Goal: Transaction & Acquisition: Book appointment/travel/reservation

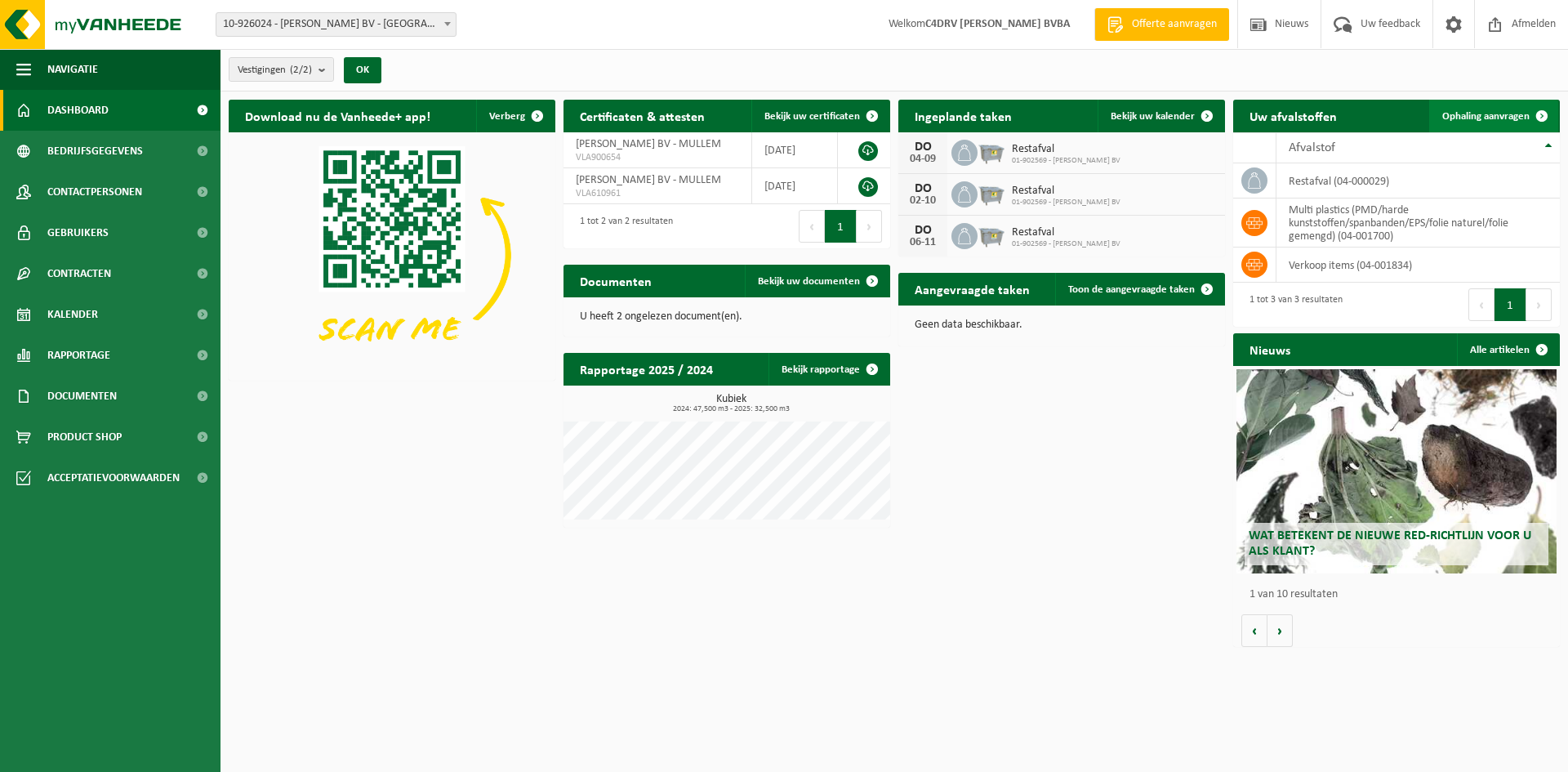
click at [1465, 116] on span "Ophaling aanvragen" at bounding box center [1486, 116] width 88 height 10
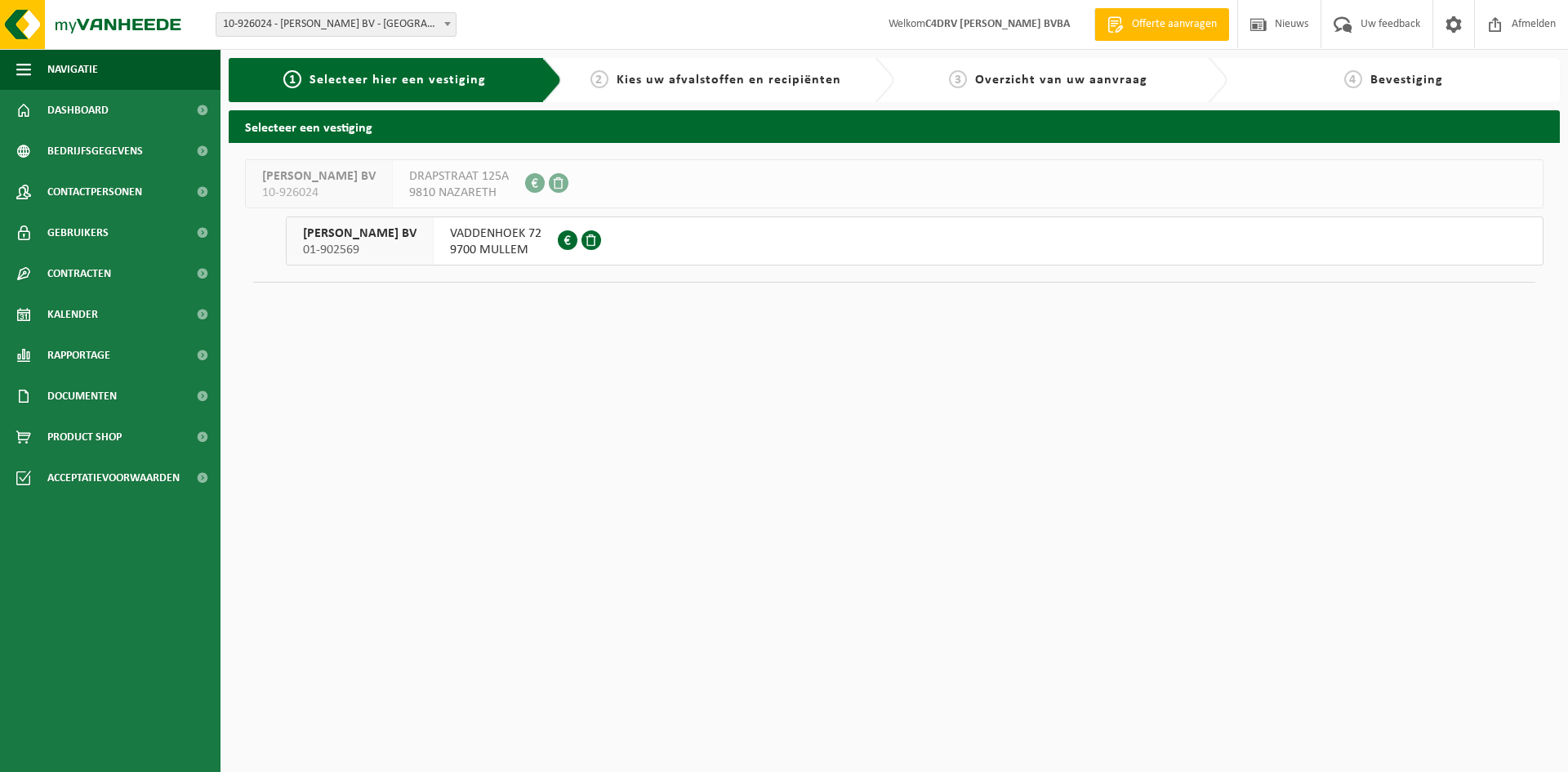
click at [385, 240] on span "MOERMAN HANS BV" at bounding box center [359, 234] width 114 height 17
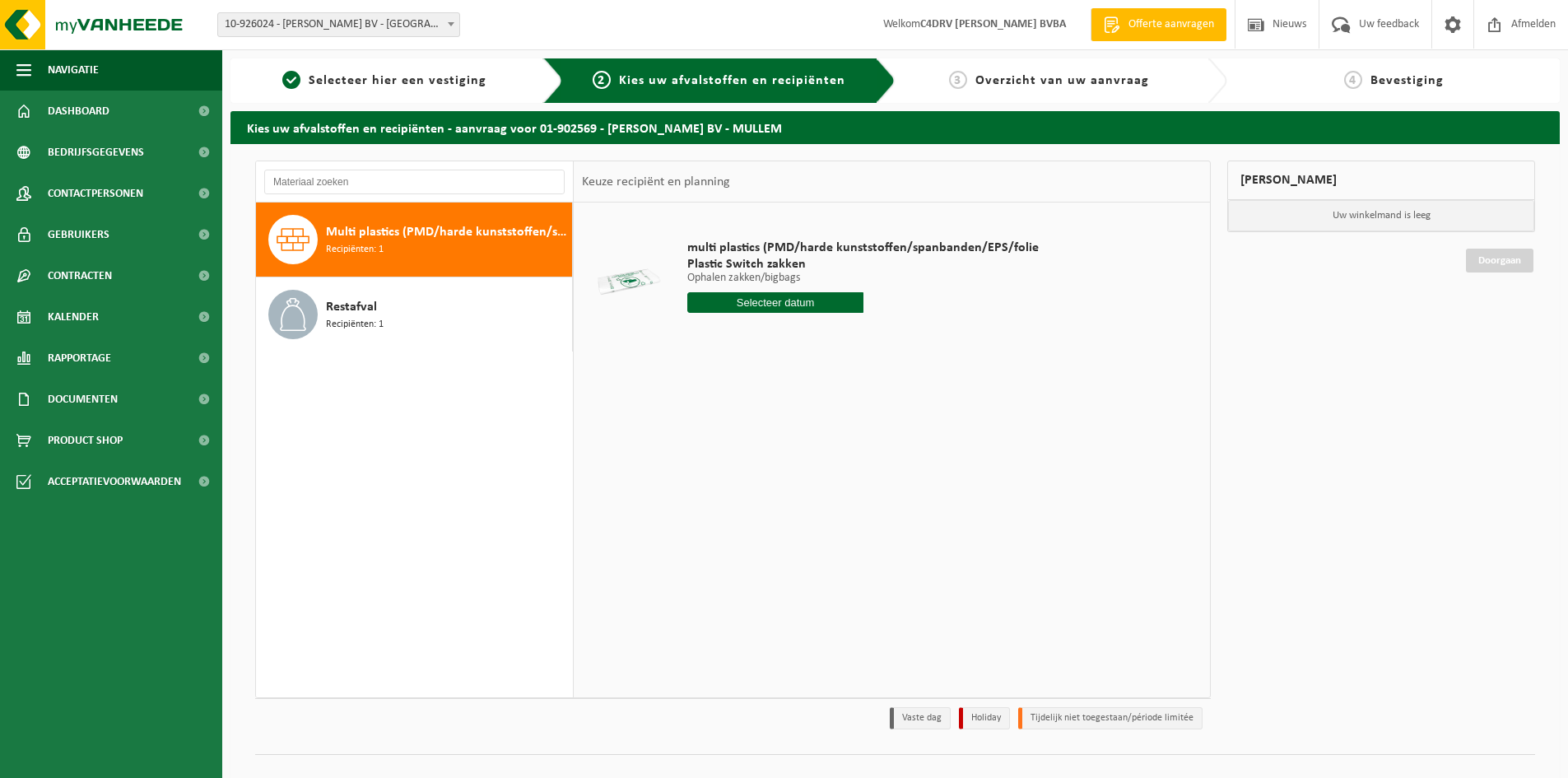
click at [404, 238] on span "Multi plastics (PMD/harde kunststoffen/spanbanden/EPS/folie naturel/folie gemen…" at bounding box center [447, 232] width 242 height 20
click at [743, 306] on input "text" at bounding box center [775, 303] width 176 height 20
click at [875, 342] on icon at bounding box center [874, 340] width 26 height 26
click at [733, 449] on div "16" at bounding box center [731, 448] width 29 height 26
type input "Van 2025-09-16"
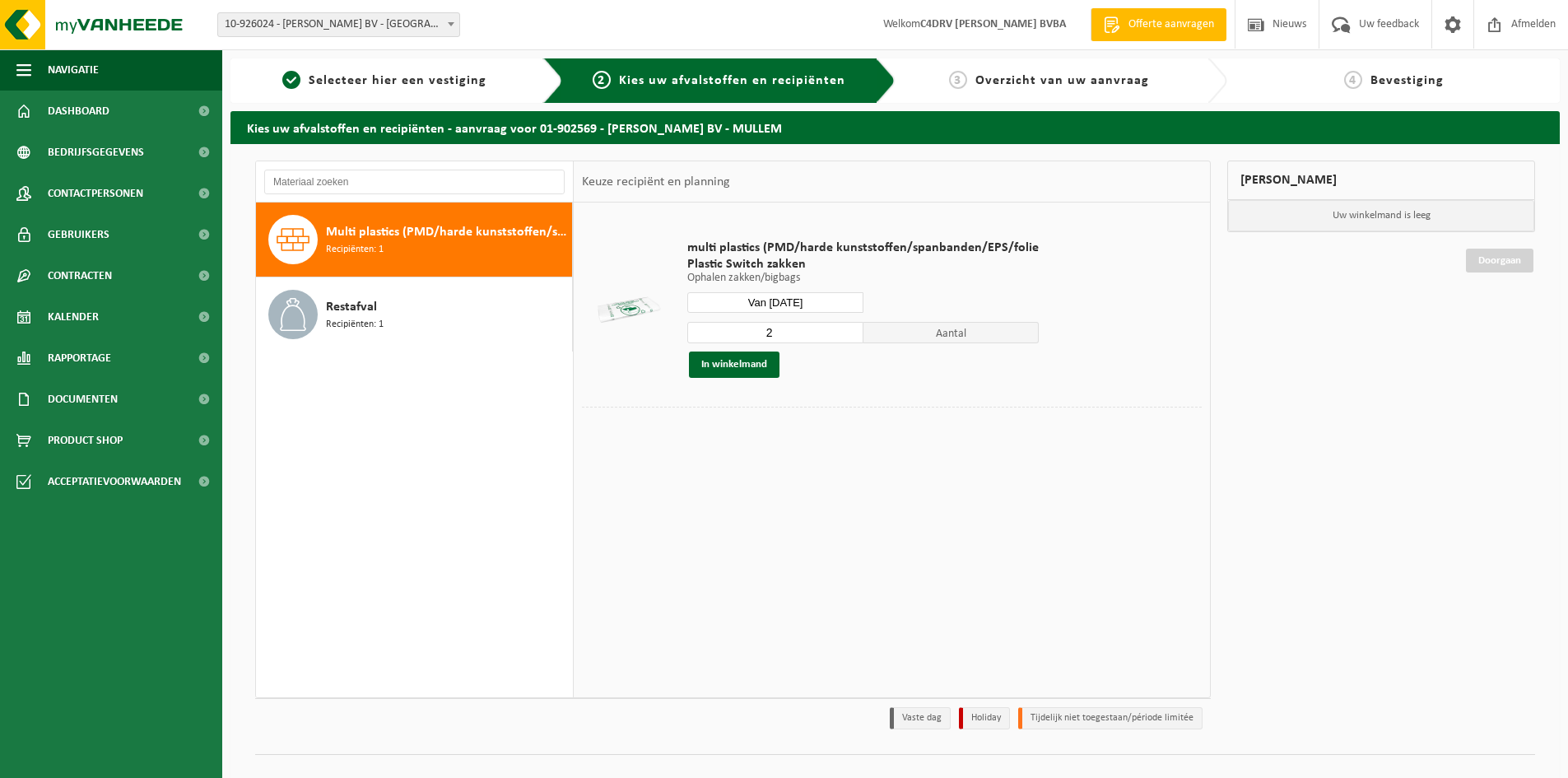
click at [849, 328] on input "2" at bounding box center [775, 333] width 176 height 21
click at [849, 328] on input "3" at bounding box center [775, 333] width 176 height 21
click at [849, 328] on input "4" at bounding box center [775, 333] width 176 height 21
click at [849, 328] on input "5" at bounding box center [775, 333] width 176 height 21
click at [849, 328] on input "6" at bounding box center [775, 333] width 176 height 21
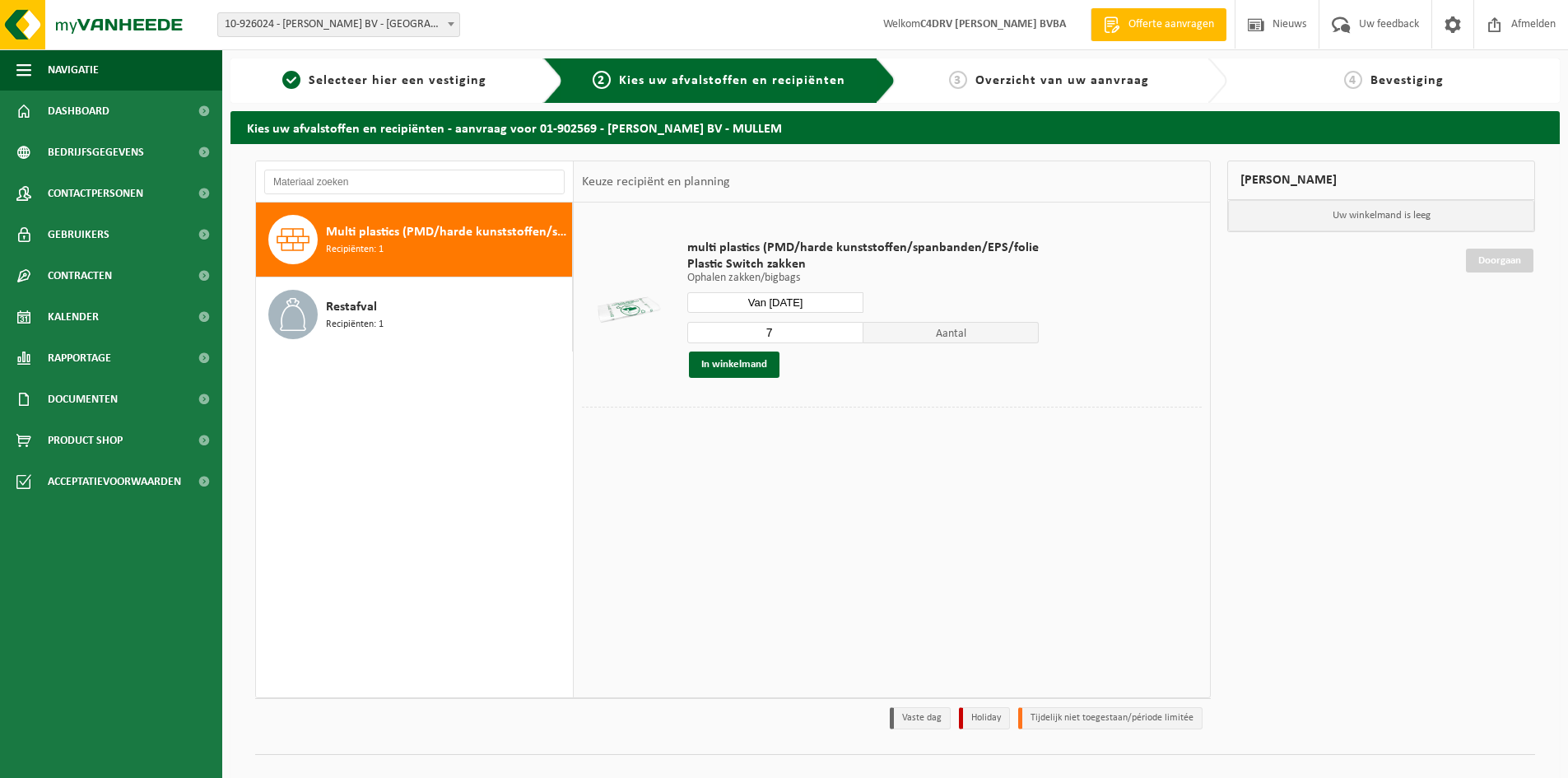
type input "7"
click at [849, 328] on input "7" at bounding box center [775, 333] width 176 height 21
click at [742, 364] on button "In winkelmand" at bounding box center [734, 364] width 90 height 26
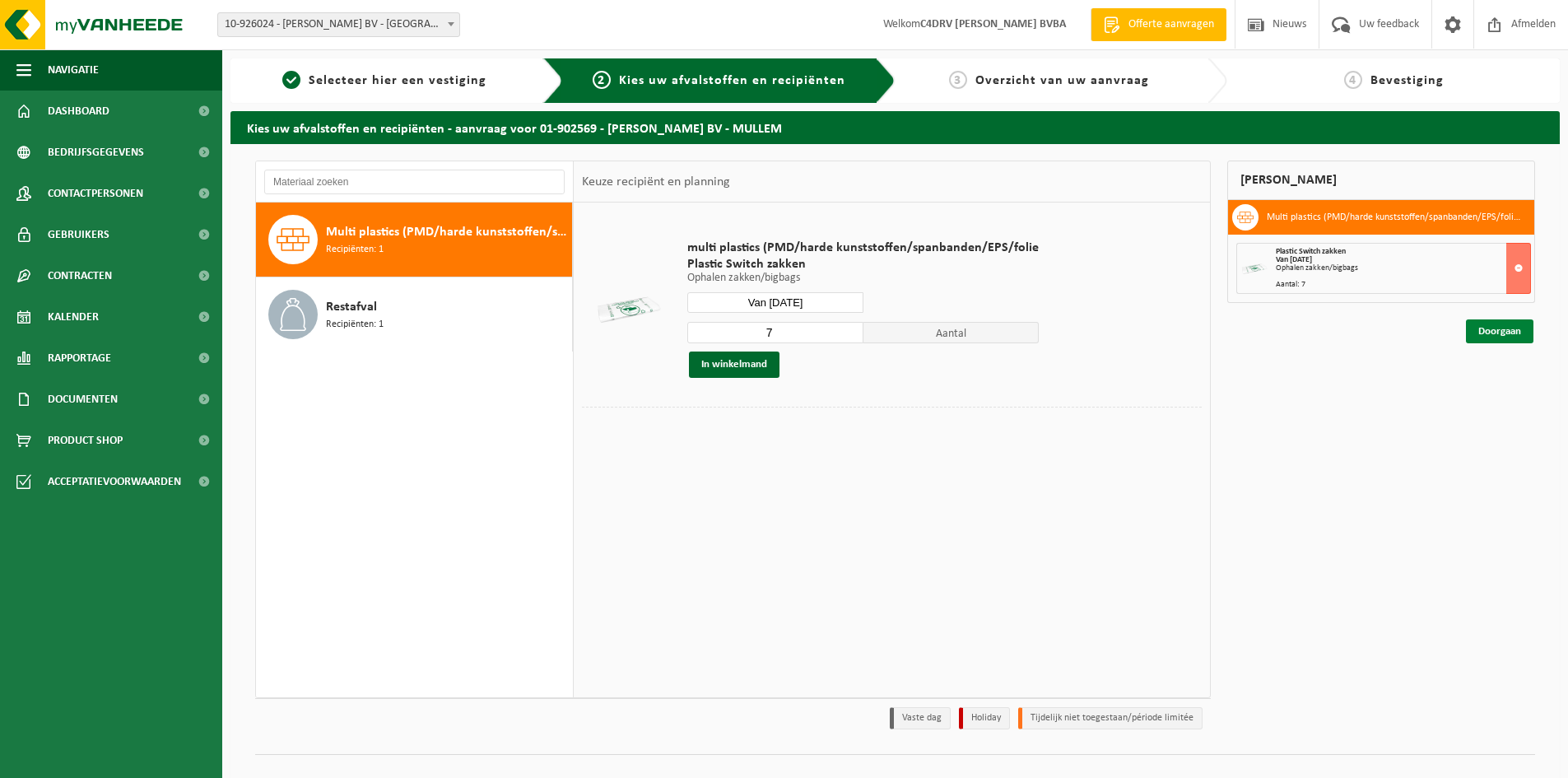
click at [1496, 334] on link "Doorgaan" at bounding box center [1500, 332] width 67 height 24
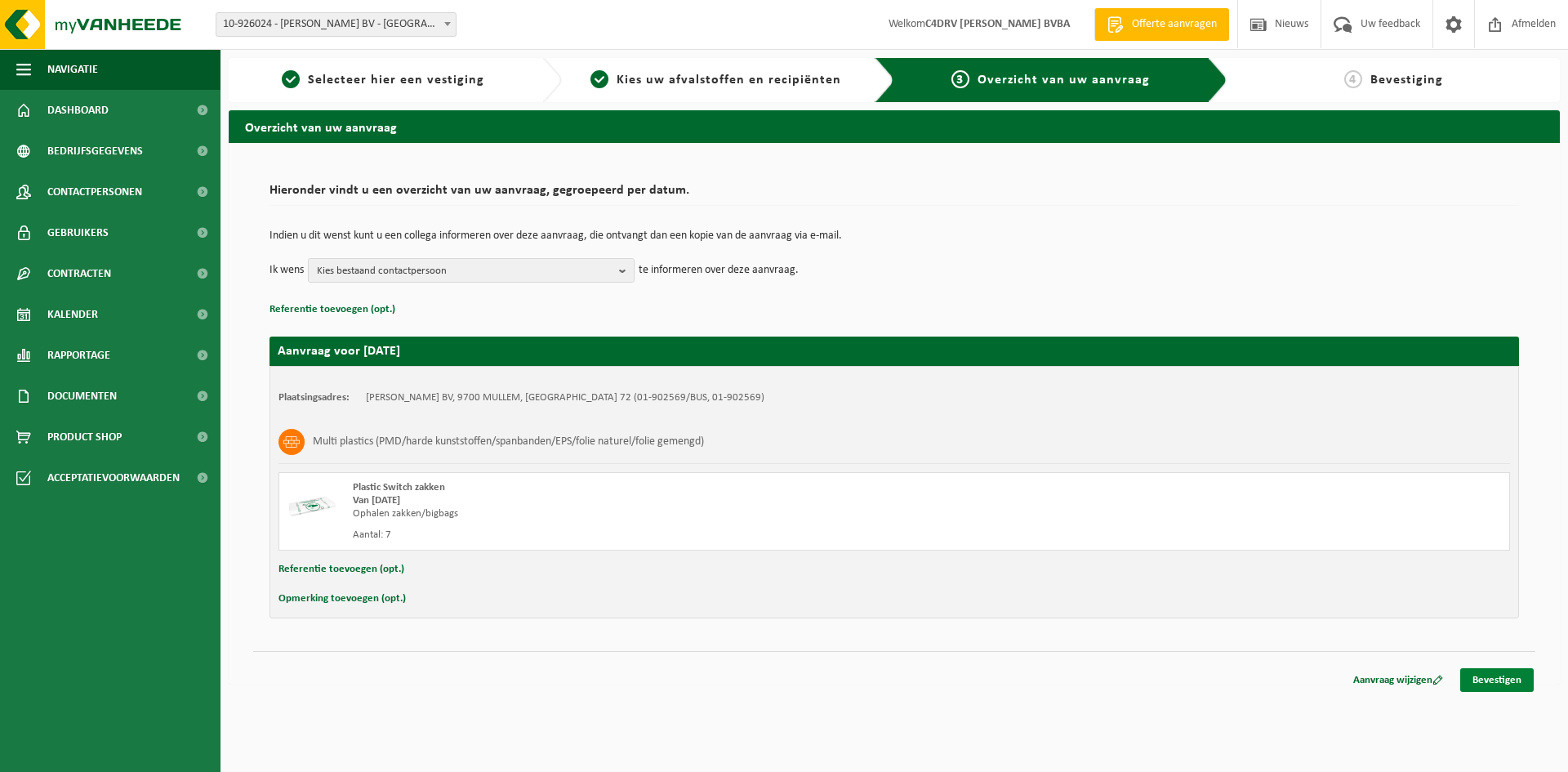
click at [1498, 678] on link "Bevestigen" at bounding box center [1497, 680] width 74 height 24
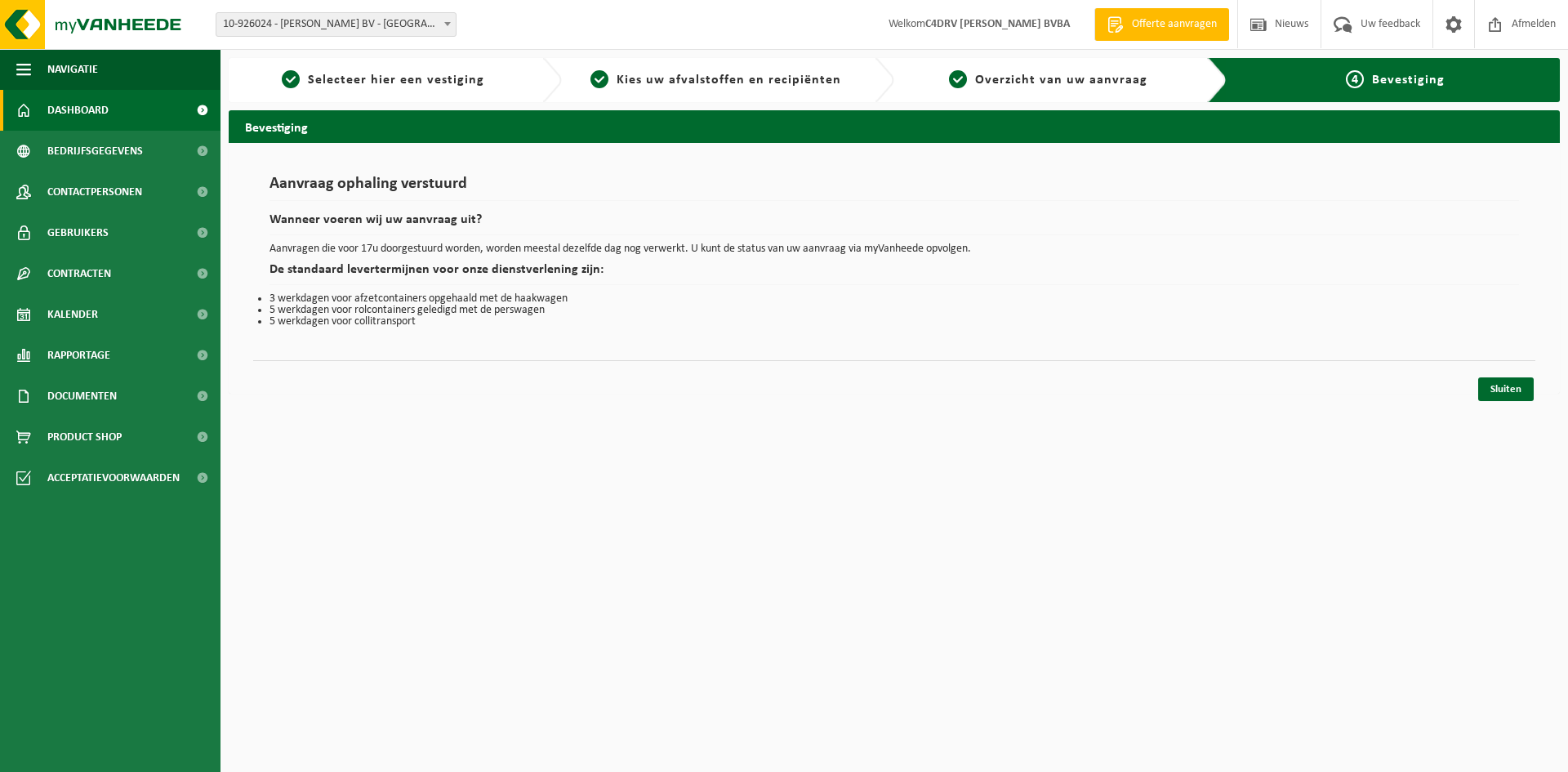
click at [86, 111] on span "Dashboard" at bounding box center [78, 110] width 61 height 41
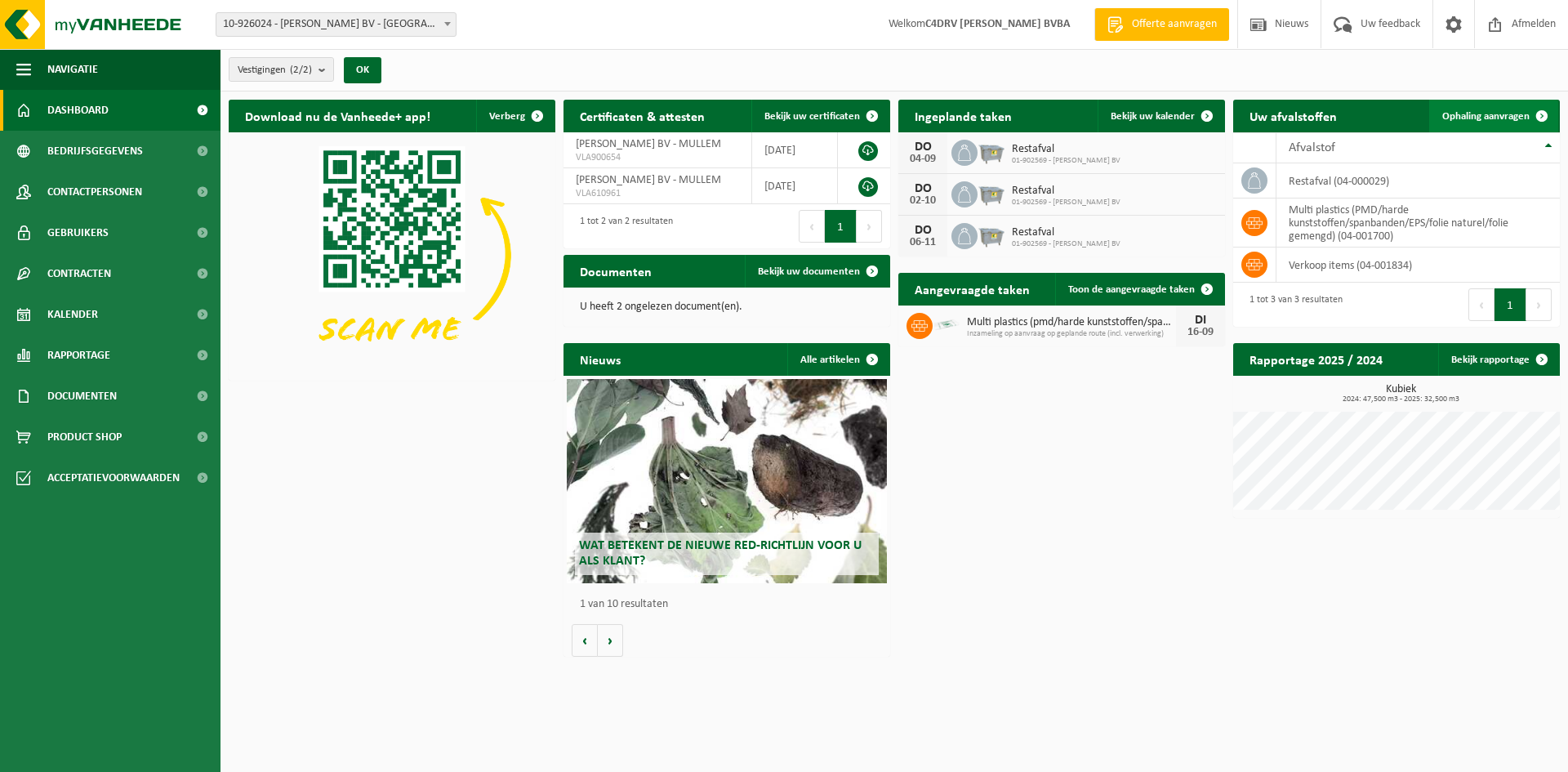
click at [1470, 111] on span "Ophaling aanvragen" at bounding box center [1486, 116] width 88 height 10
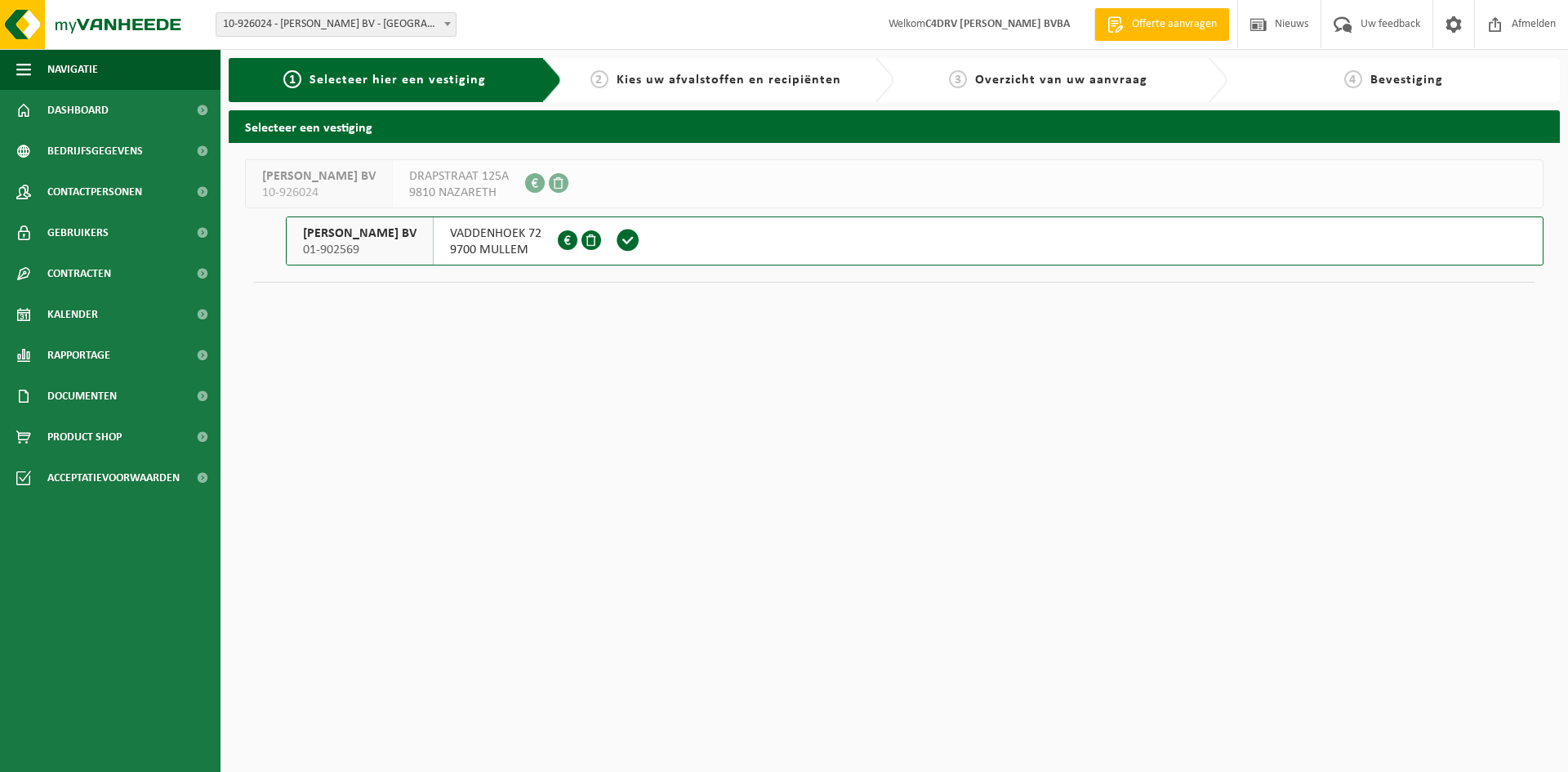
click at [471, 235] on span "VADDENHOEK 72" at bounding box center [495, 234] width 91 height 17
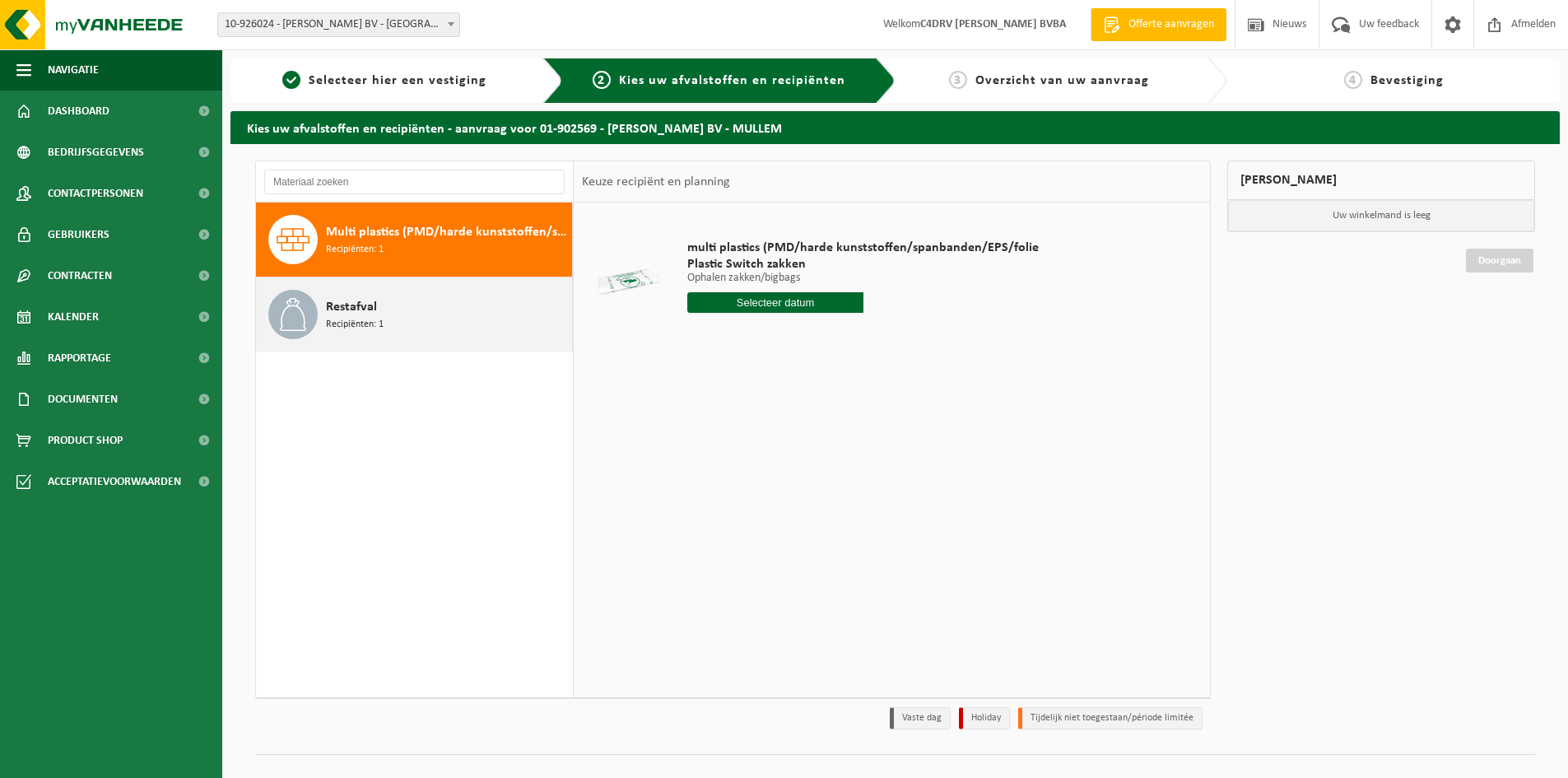
click at [340, 305] on span "Restafval" at bounding box center [351, 307] width 51 height 20
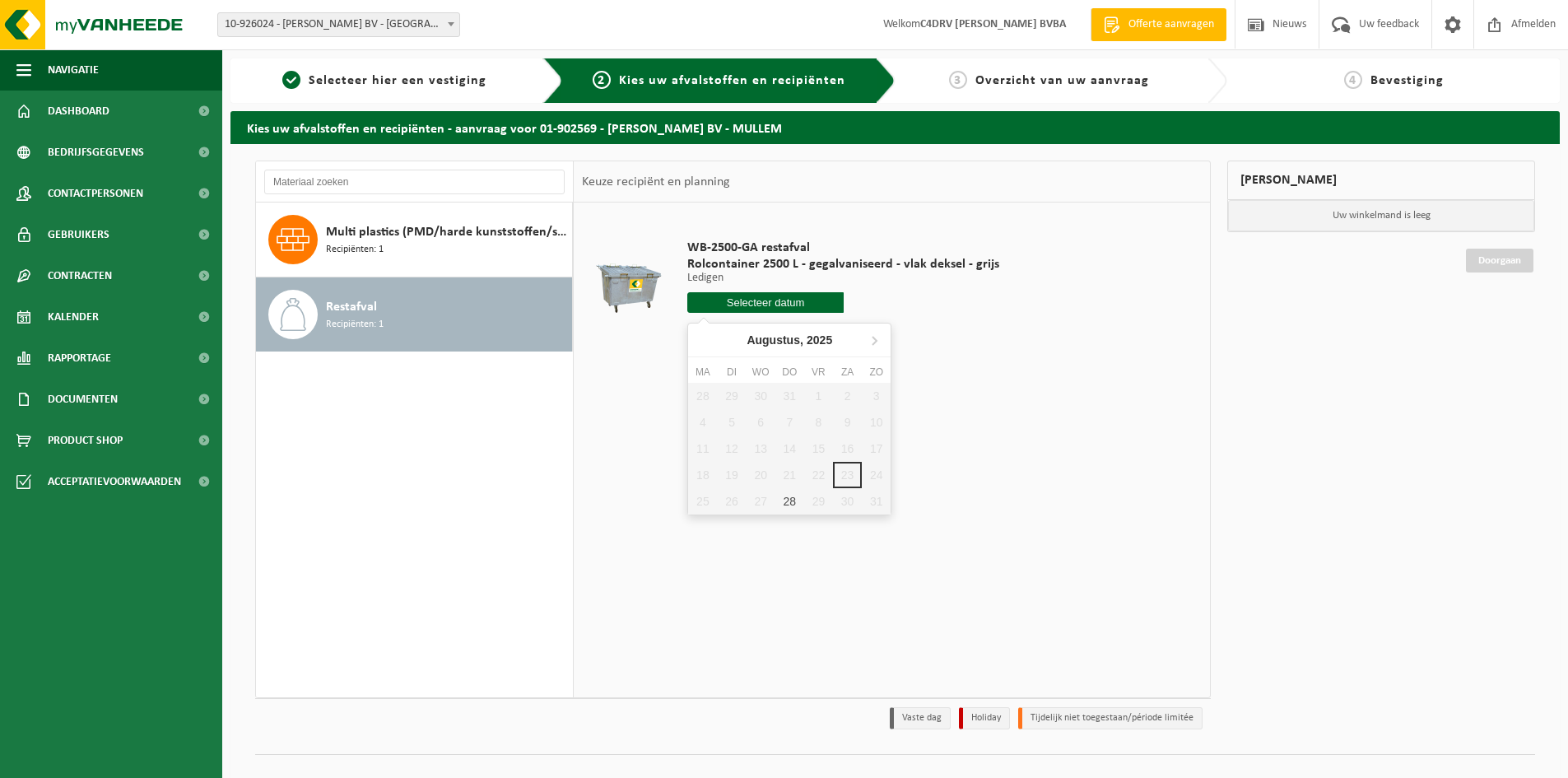
click at [769, 304] on input "text" at bounding box center [766, 303] width 157 height 20
click at [873, 334] on icon at bounding box center [874, 340] width 26 height 26
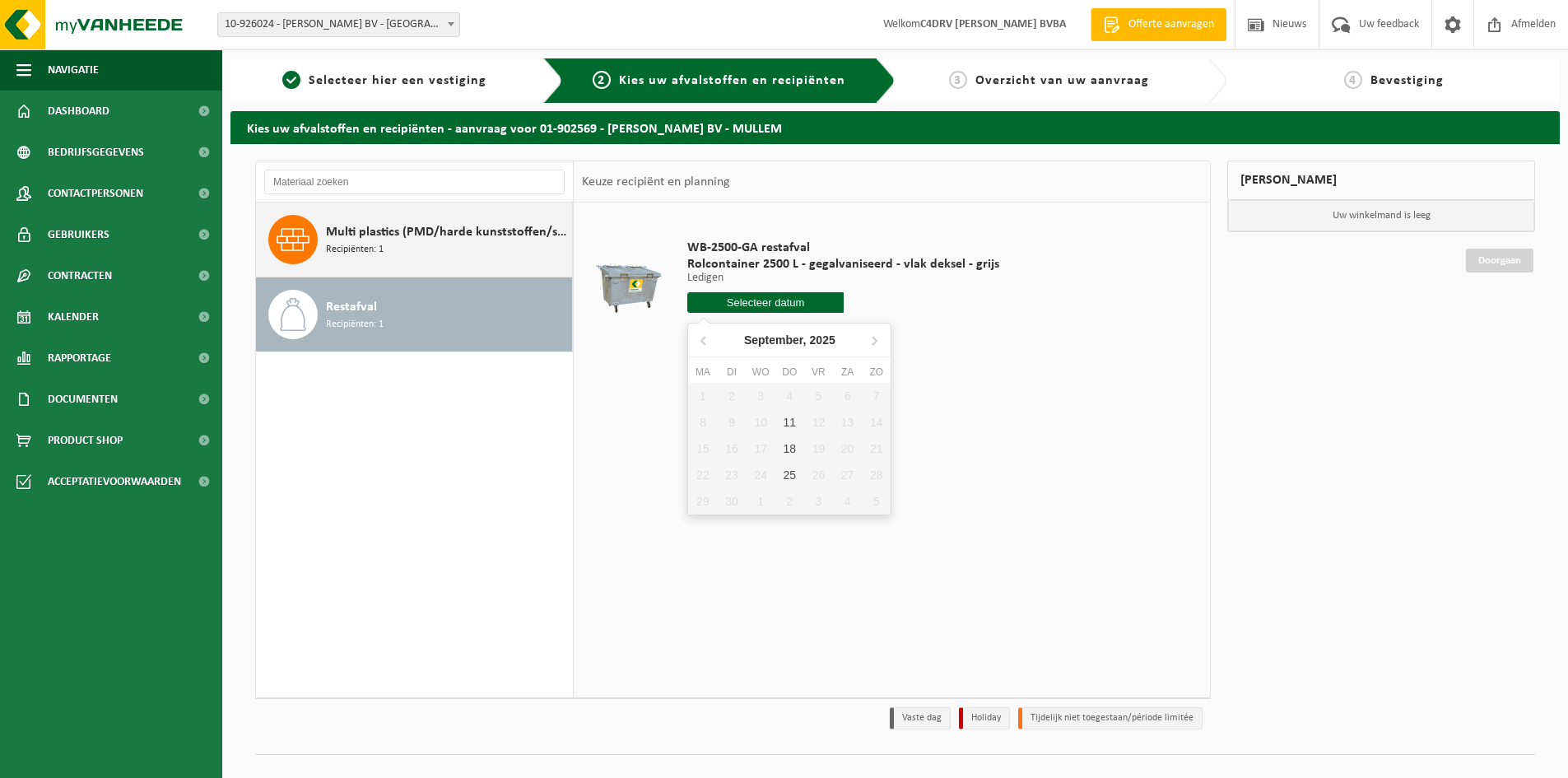
click at [389, 238] on span "Multi plastics (PMD/harde kunststoffen/spanbanden/EPS/folie naturel/folie gemen…" at bounding box center [447, 232] width 242 height 20
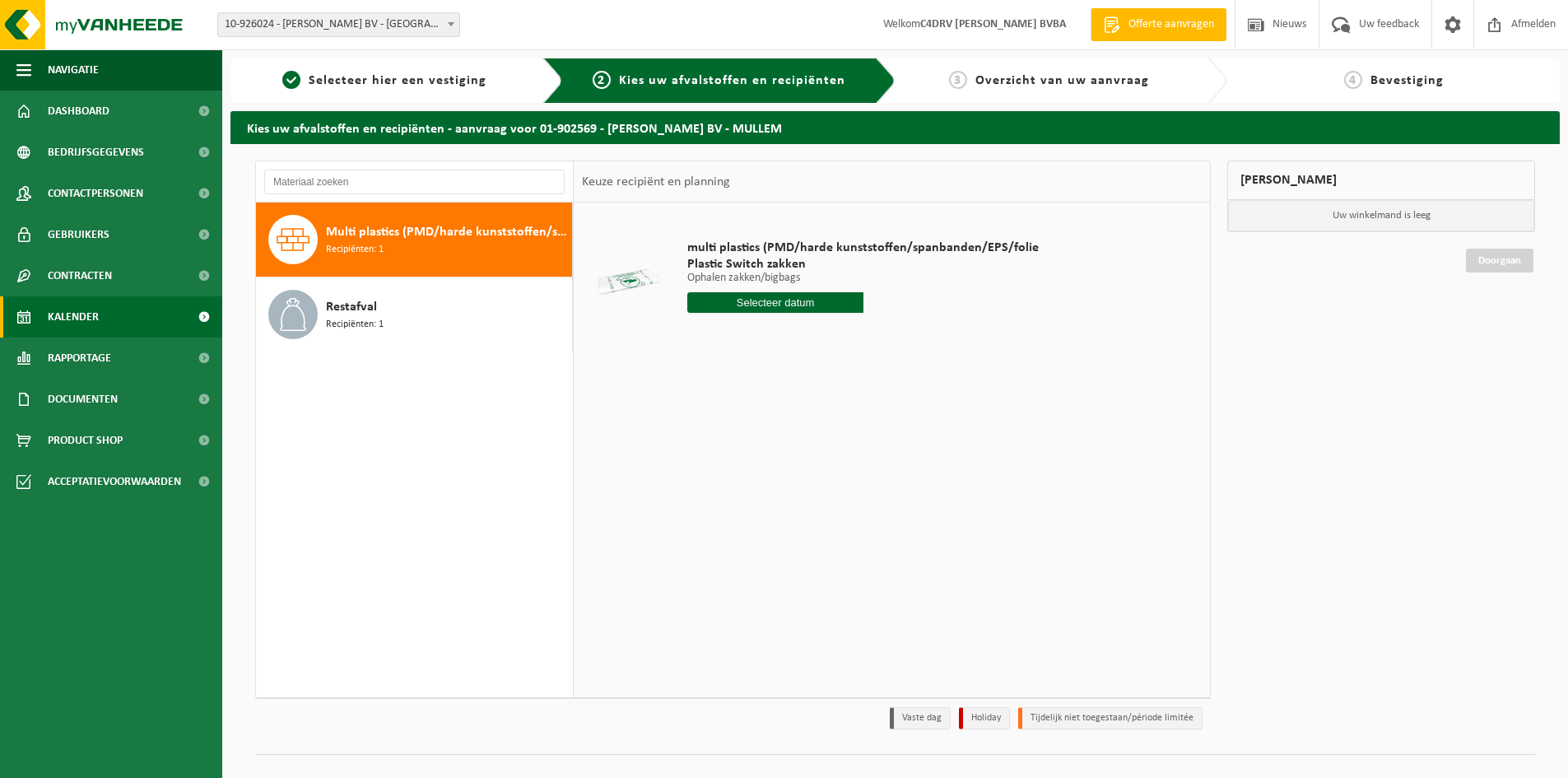
click at [67, 315] on span "Kalender" at bounding box center [73, 317] width 51 height 41
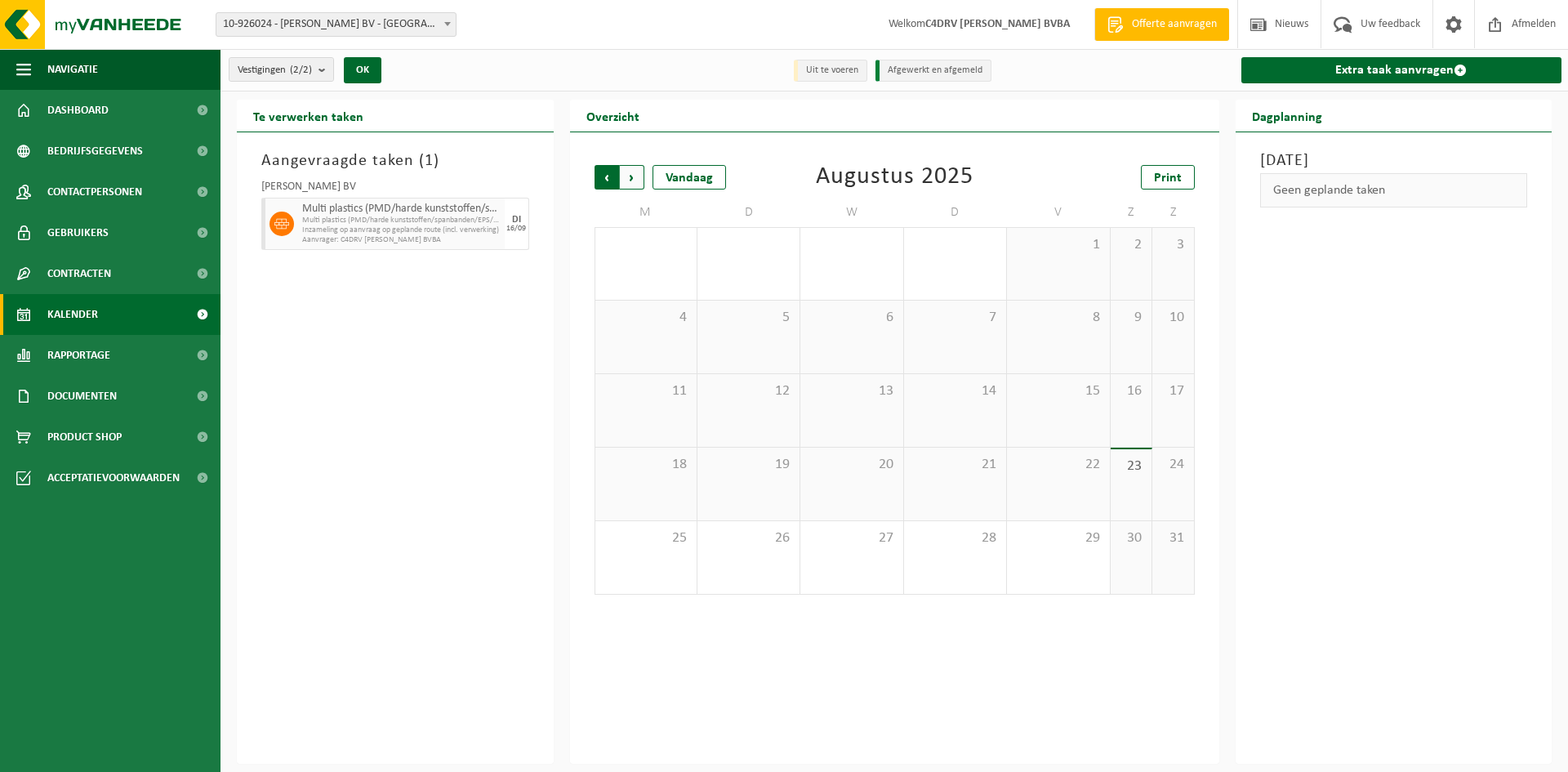
click at [631, 177] on span "Volgende" at bounding box center [632, 178] width 25 height 25
click at [1527, 21] on span "Afmelden" at bounding box center [1533, 24] width 53 height 48
